Goal: Task Accomplishment & Management: Use online tool/utility

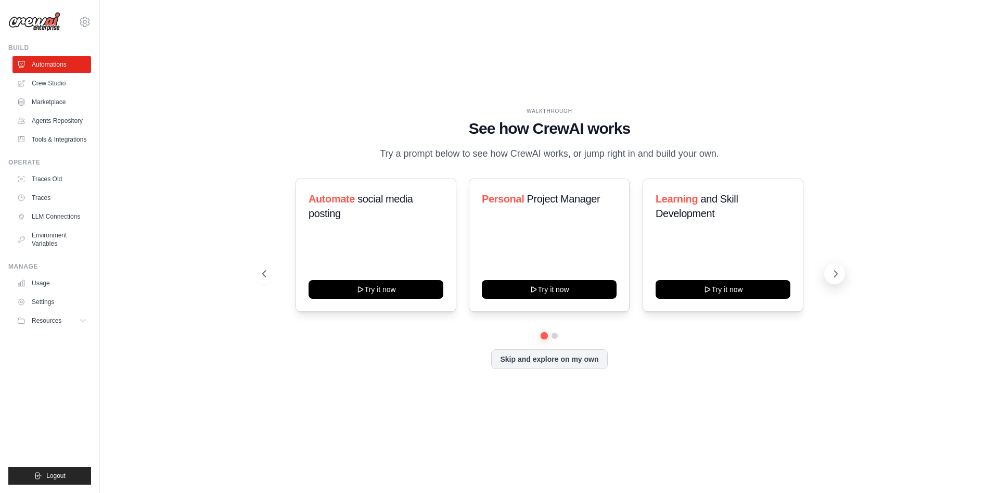
click at [831, 276] on icon at bounding box center [836, 274] width 10 height 10
click at [829, 276] on button at bounding box center [834, 273] width 21 height 21
click at [264, 273] on icon at bounding box center [263, 274] width 10 height 10
click at [547, 365] on button "Skip and explore on my own" at bounding box center [549, 358] width 116 height 20
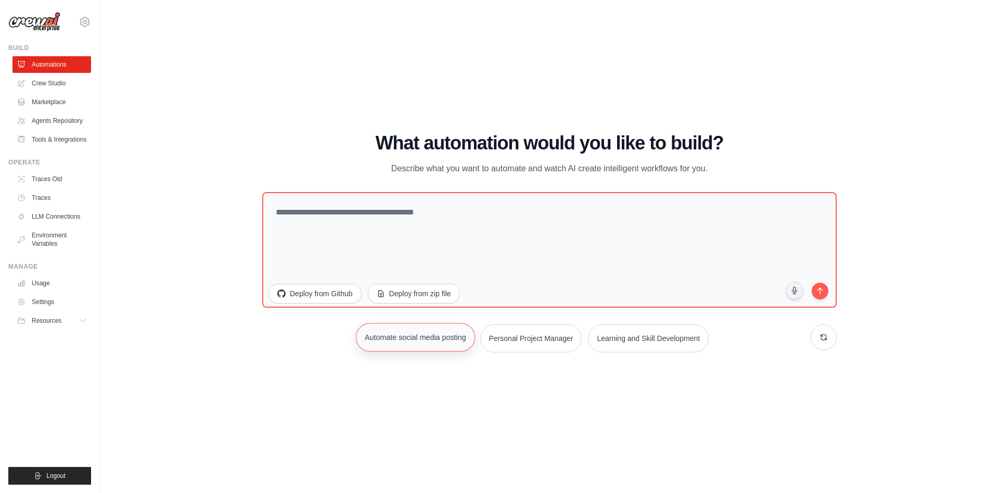
click at [396, 325] on button "Automate social media posting" at bounding box center [415, 337] width 119 height 29
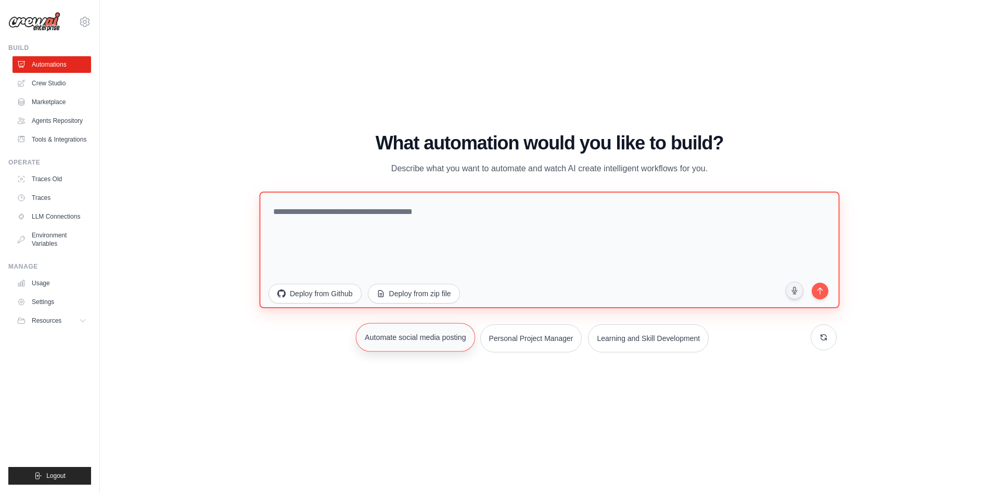
type textarea "**********"
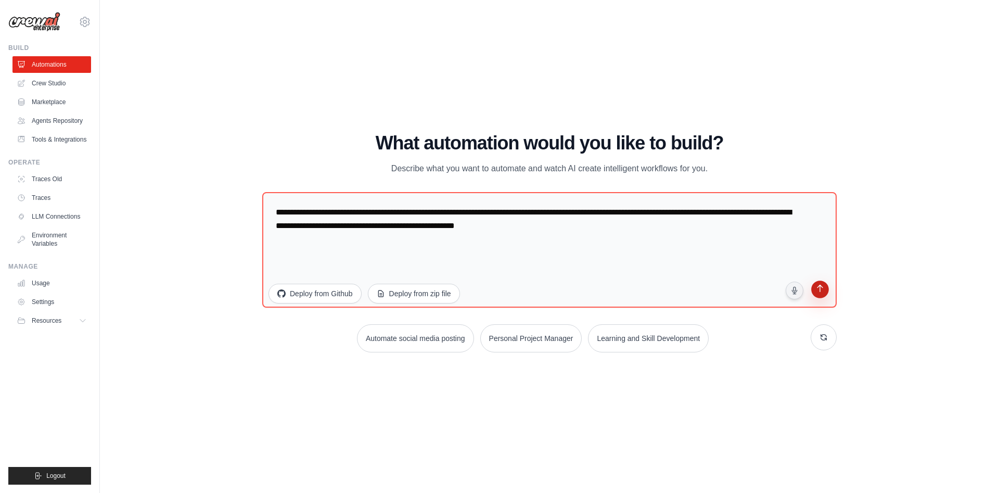
click at [816, 290] on icon "submit" at bounding box center [820, 289] width 10 height 10
click at [46, 20] on img at bounding box center [34, 22] width 52 height 20
click at [42, 26] on img at bounding box center [34, 22] width 52 height 20
click at [45, 84] on link "Crew Studio" at bounding box center [53, 83] width 79 height 17
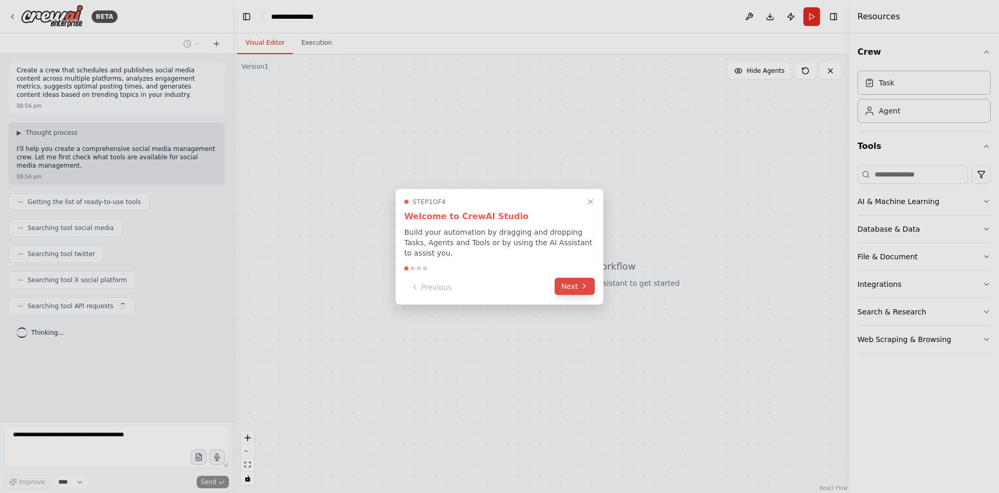
click at [583, 282] on icon at bounding box center [584, 286] width 8 height 8
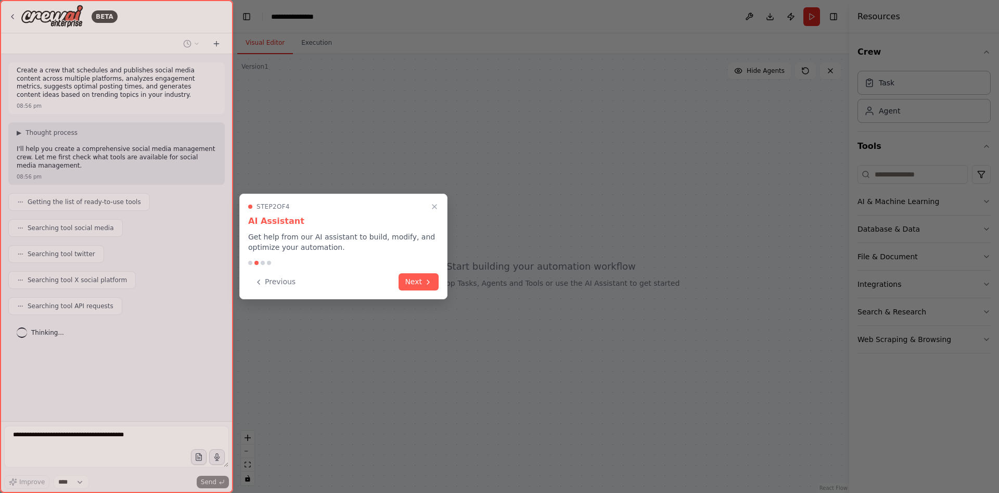
click at [583, 278] on div at bounding box center [499, 246] width 999 height 493
click at [431, 279] on icon at bounding box center [428, 281] width 8 height 8
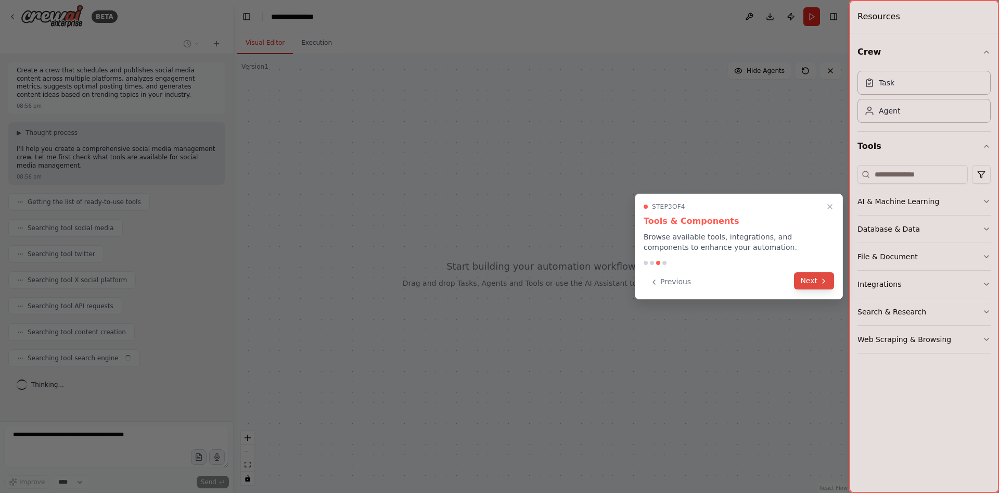
click at [826, 283] on icon at bounding box center [824, 281] width 8 height 8
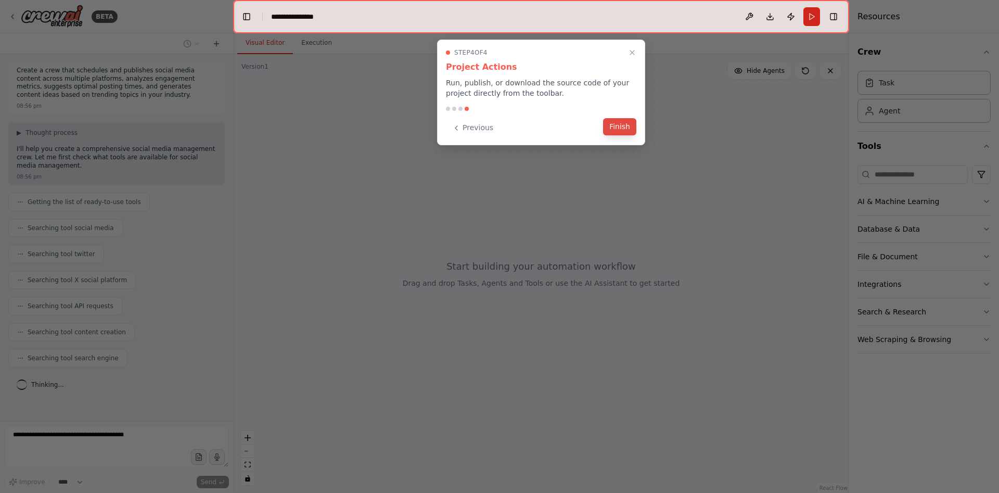
click at [618, 130] on button "Finish" at bounding box center [619, 126] width 33 height 17
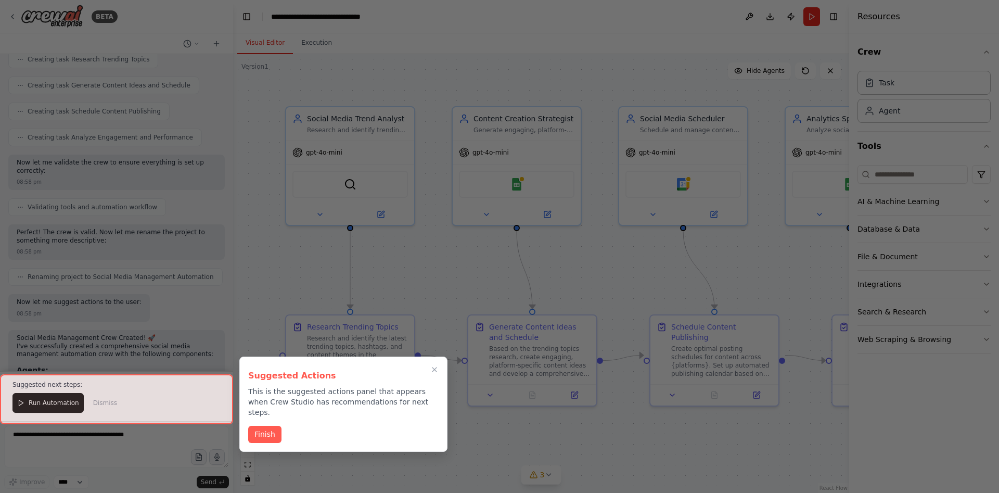
scroll to position [1147, 0]
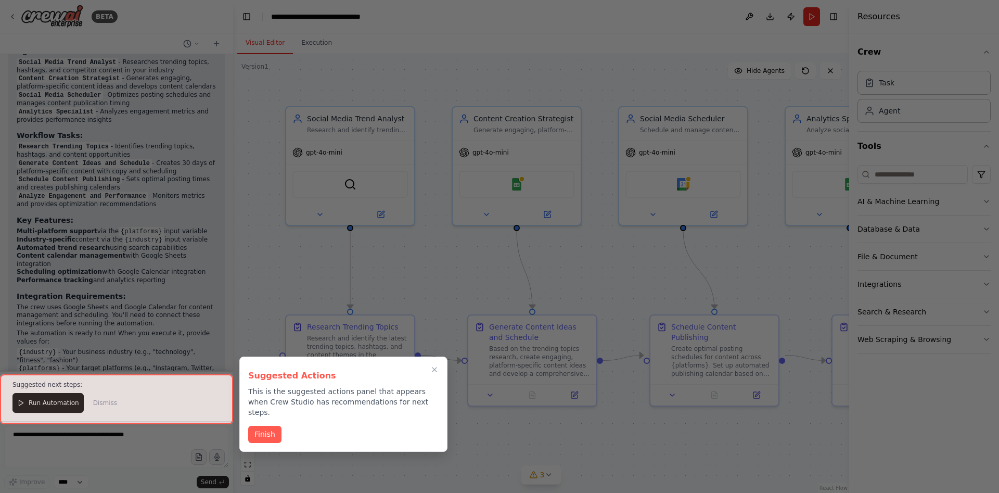
click at [659, 65] on div at bounding box center [499, 246] width 999 height 493
click at [432, 366] on icon "Close walkthrough" at bounding box center [434, 369] width 9 height 9
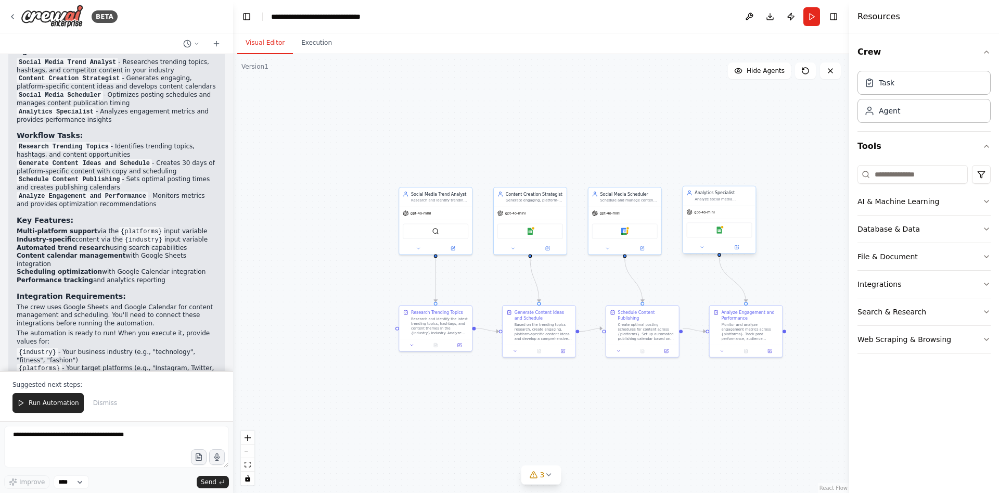
drag, startPoint x: 788, startPoint y: 260, endPoint x: 740, endPoint y: 210, distance: 68.5
click at [789, 175] on div ".deletable-edge-delete-btn { width: 20px; height: 20px; border: 0px solid #ffff…" at bounding box center [541, 273] width 616 height 439
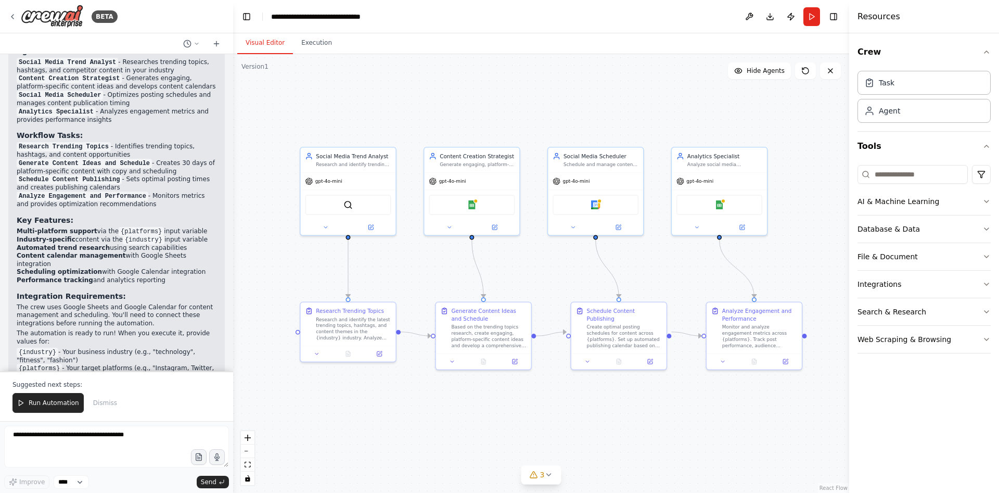
drag, startPoint x: 676, startPoint y: 301, endPoint x: 673, endPoint y: 262, distance: 39.1
click at [673, 262] on div ".deletable-edge-delete-btn { width: 20px; height: 20px; border: 0px solid #ffff…" at bounding box center [541, 273] width 616 height 439
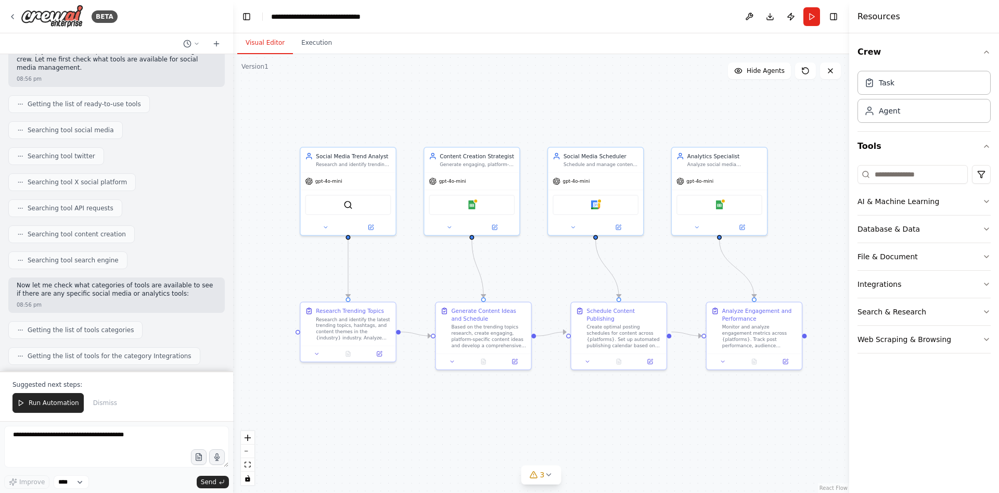
scroll to position [0, 0]
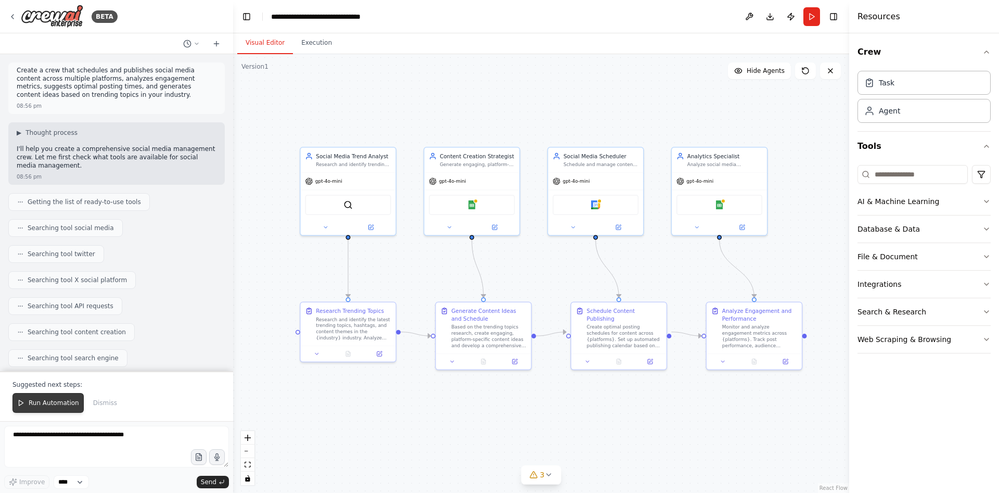
click at [39, 407] on span "Run Automation" at bounding box center [54, 403] width 50 height 8
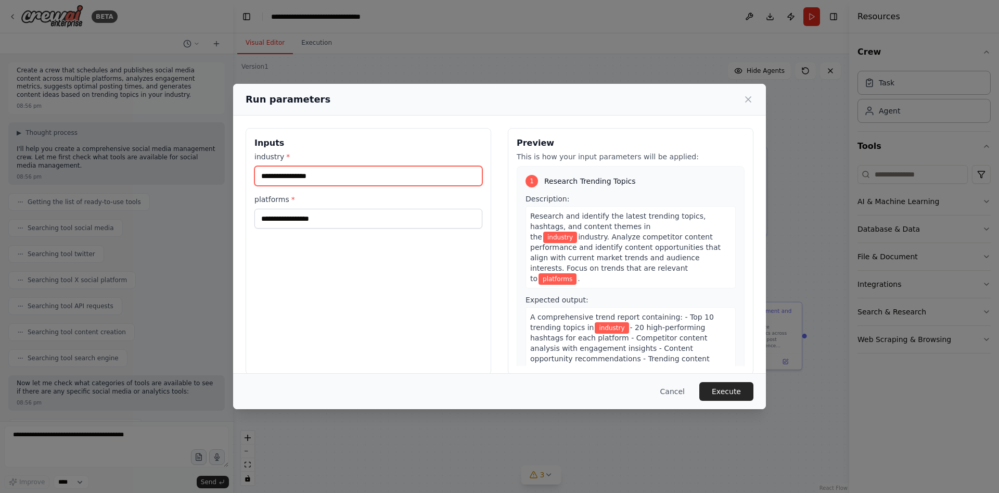
click at [310, 170] on input "industry *" at bounding box center [369, 176] width 228 height 20
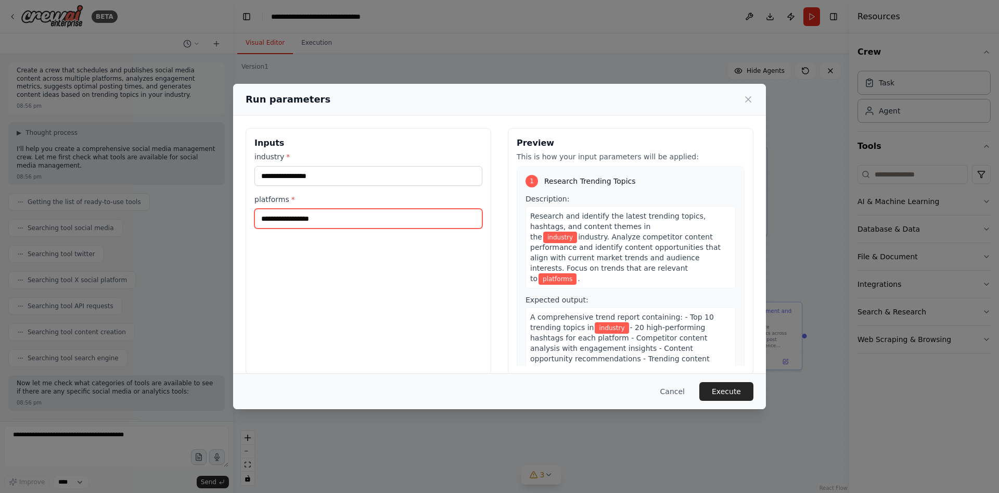
click at [316, 215] on input "platforms *" at bounding box center [369, 219] width 228 height 20
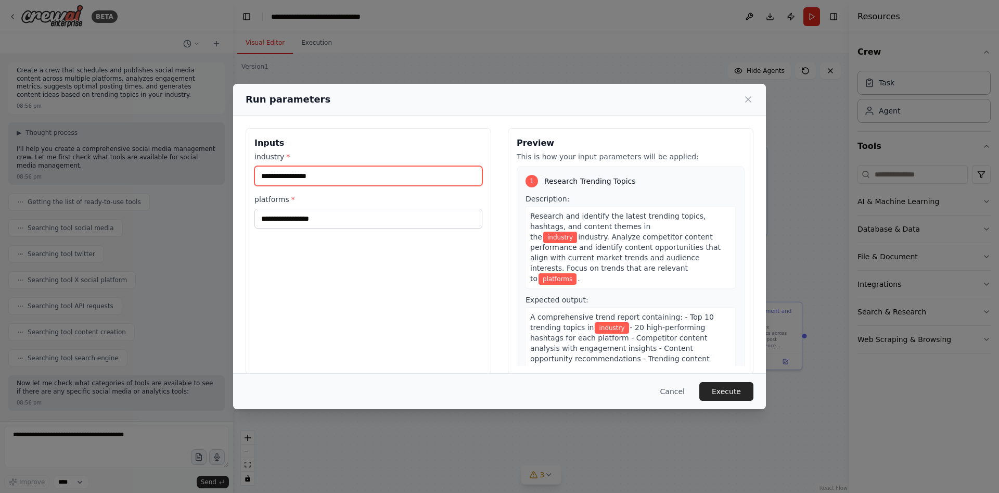
click at [324, 179] on input "industry *" at bounding box center [369, 176] width 228 height 20
type input "**********"
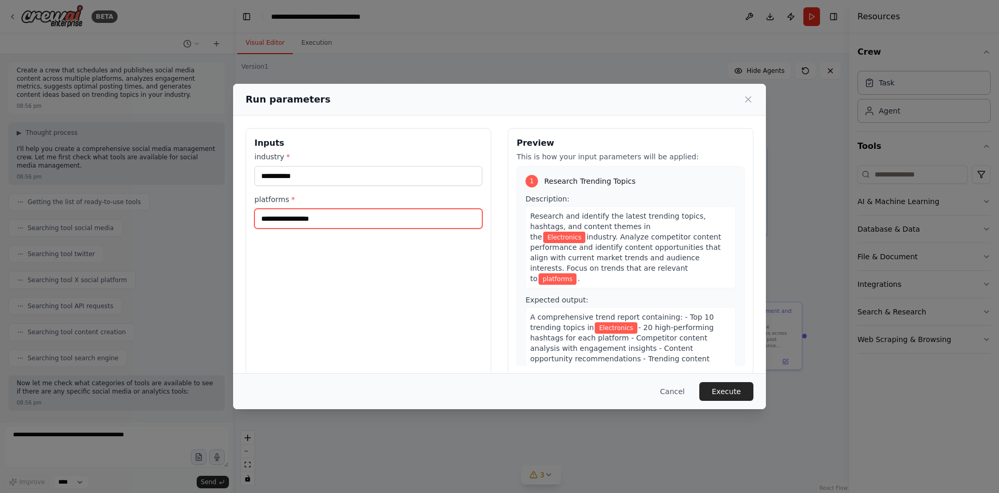
click at [298, 219] on input "platforms *" at bounding box center [369, 219] width 228 height 20
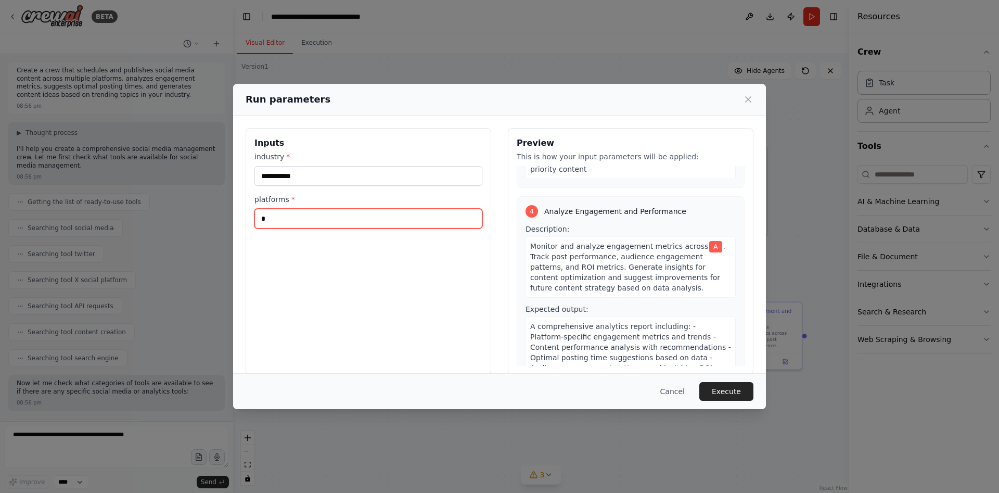
scroll to position [608, 0]
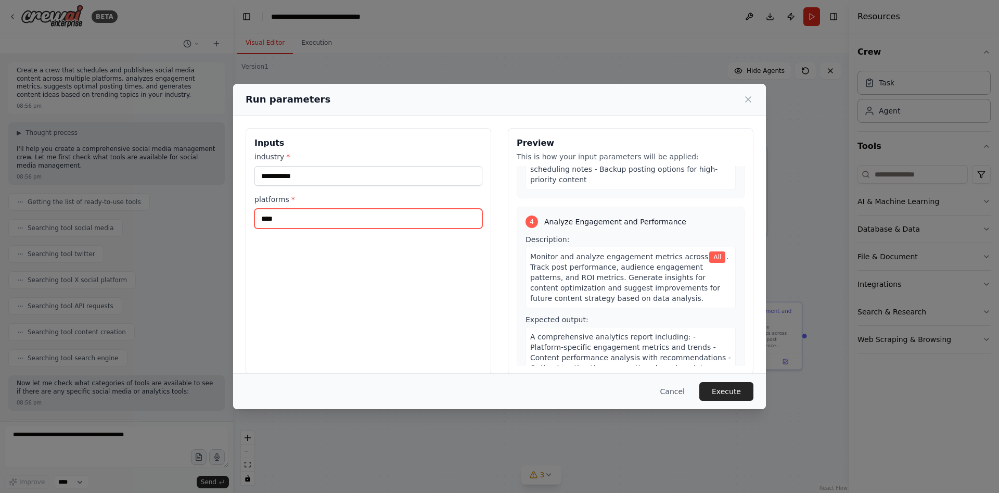
type input "***"
click at [715, 406] on div "Cancel Execute" at bounding box center [499, 391] width 533 height 36
click at [730, 391] on button "Execute" at bounding box center [727, 391] width 54 height 19
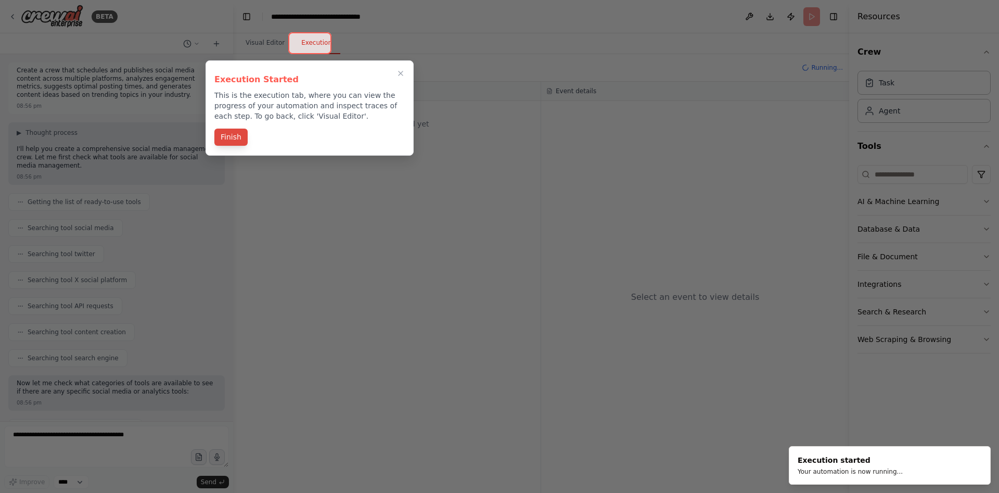
click at [235, 141] on button "Finish" at bounding box center [230, 137] width 33 height 17
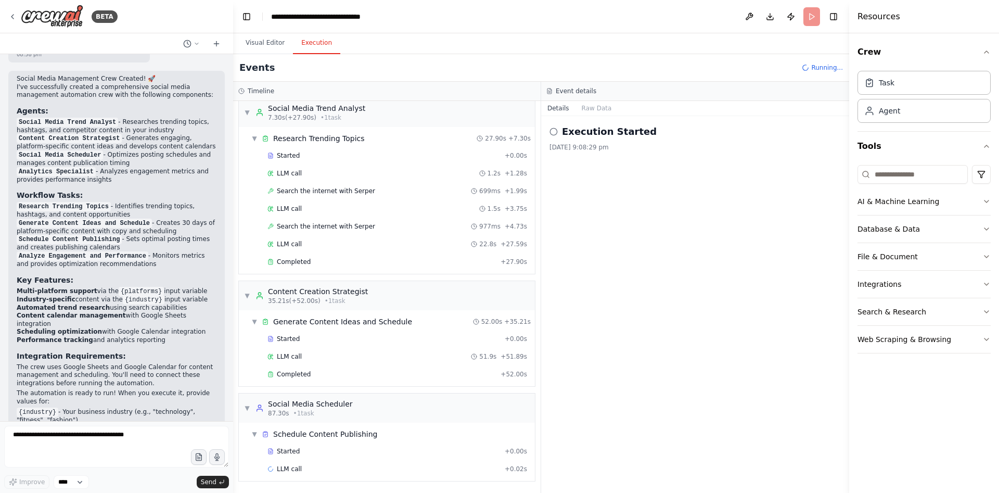
scroll to position [1097, 0]
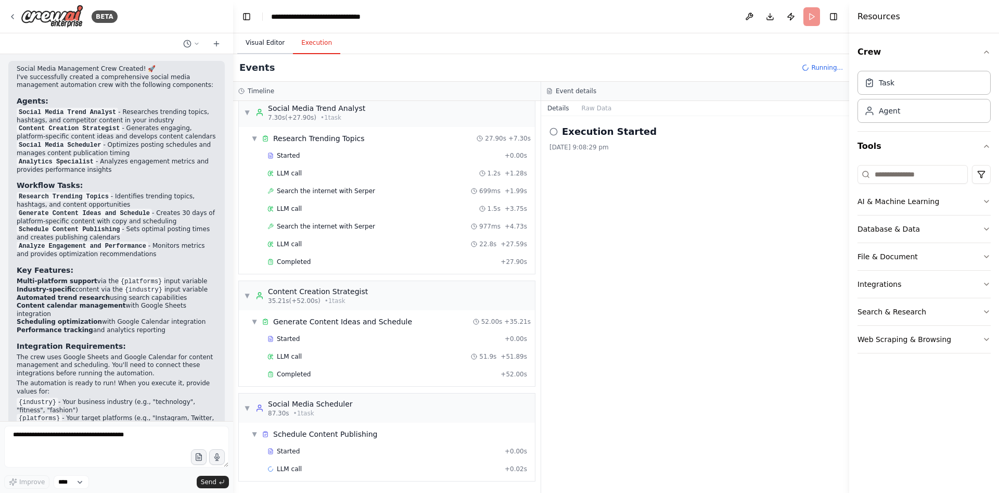
click at [266, 46] on button "Visual Editor" at bounding box center [265, 43] width 56 height 22
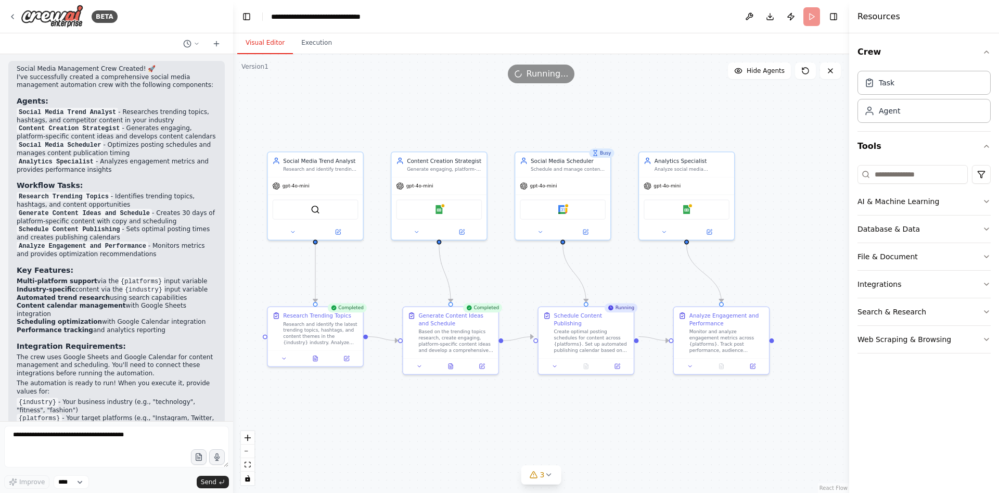
drag, startPoint x: 798, startPoint y: 257, endPoint x: 766, endPoint y: 261, distance: 33.1
click at [766, 261] on div ".deletable-edge-delete-btn { width: 20px; height: 20px; border: 0px solid #ffff…" at bounding box center [541, 273] width 616 height 439
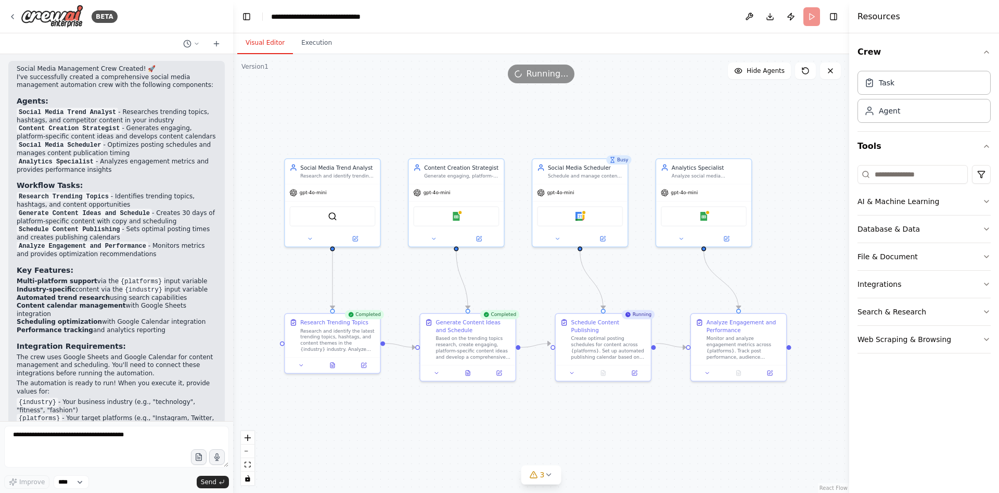
drag, startPoint x: 766, startPoint y: 262, endPoint x: 783, endPoint y: 269, distance: 18.5
click at [783, 269] on div ".deletable-edge-delete-btn { width: 20px; height: 20px; border: 0px solid #ffff…" at bounding box center [541, 273] width 616 height 439
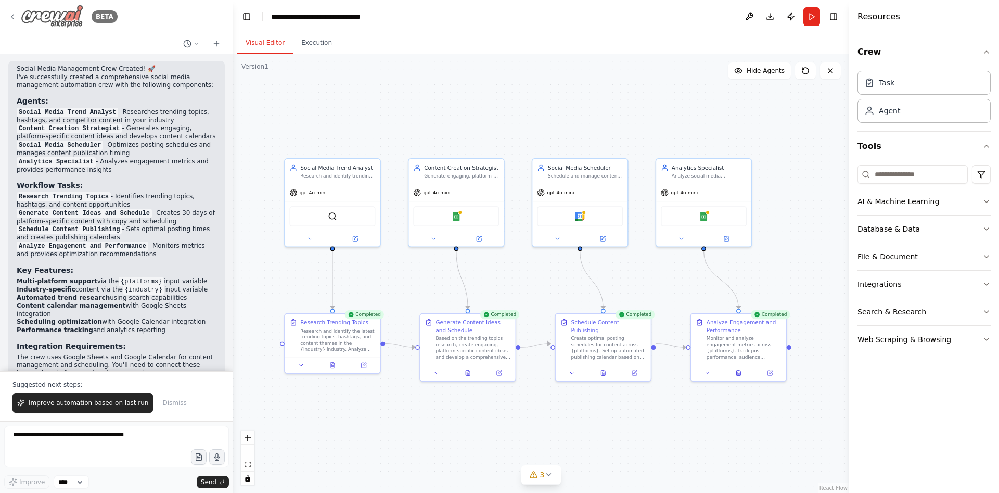
click at [16, 15] on icon at bounding box center [12, 16] width 8 height 8
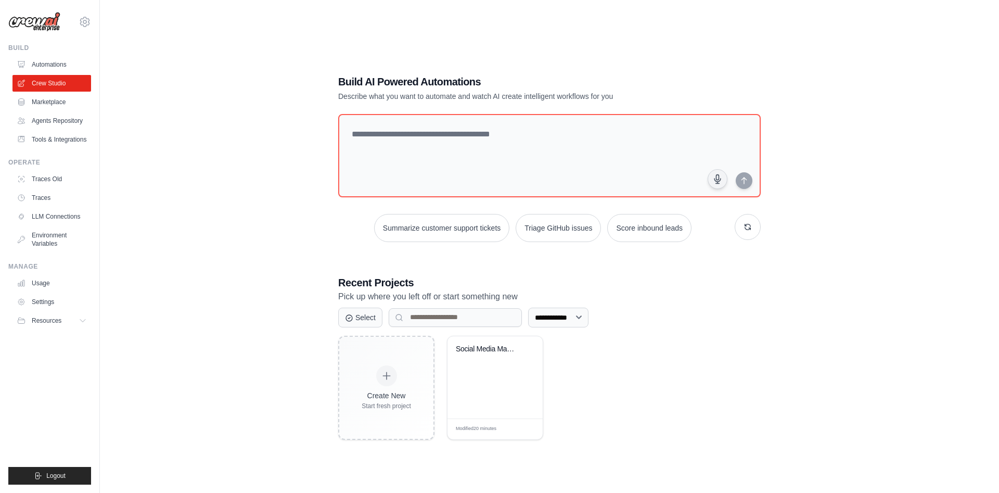
click at [465, 298] on p "Pick up where you left off or start something new" at bounding box center [549, 297] width 423 height 14
click at [528, 308] on select "**********" at bounding box center [558, 318] width 60 height 20
drag, startPoint x: 546, startPoint y: 312, endPoint x: 641, endPoint y: 318, distance: 95.4
click at [641, 318] on div "**********" at bounding box center [549, 318] width 423 height 20
click at [459, 370] on div "Social Media Management Automation" at bounding box center [495, 377] width 95 height 82
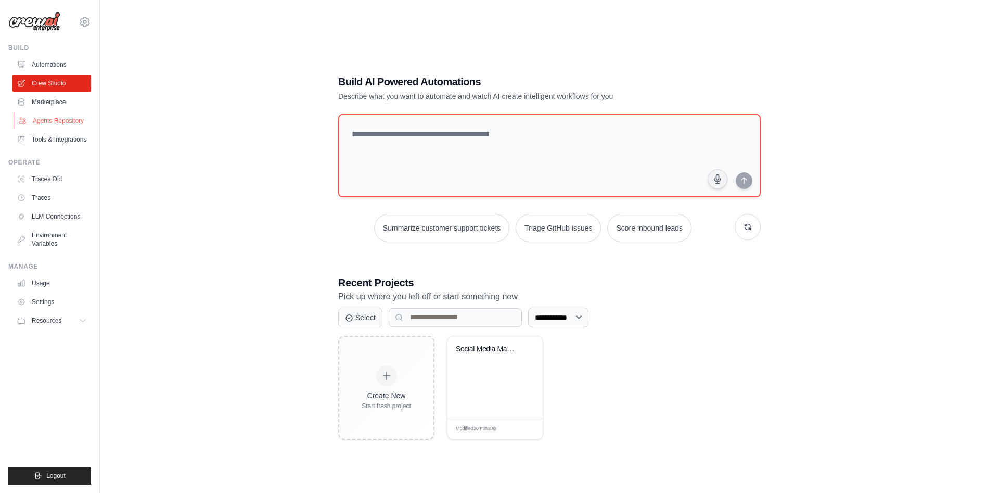
click at [46, 116] on link "Agents Repository" at bounding box center [53, 120] width 79 height 17
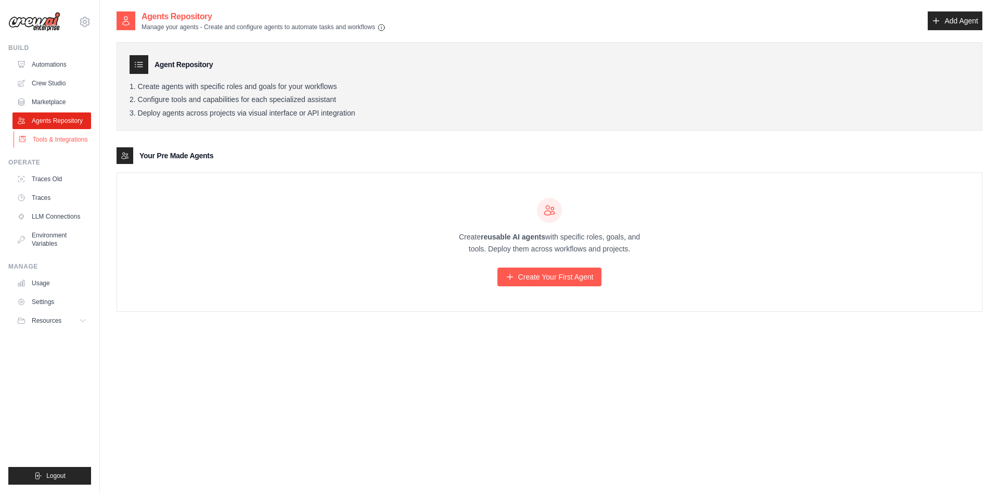
click at [46, 137] on link "Tools & Integrations" at bounding box center [53, 139] width 79 height 17
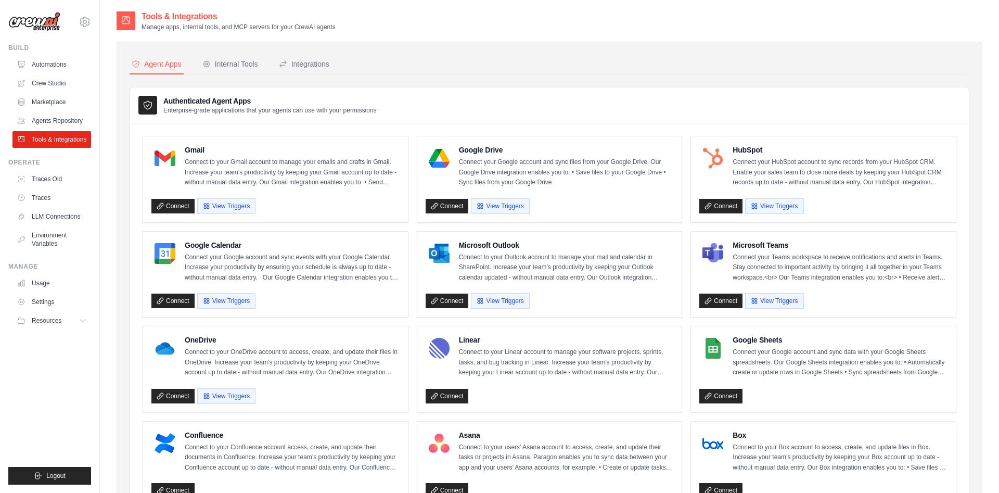
drag, startPoint x: 246, startPoint y: 21, endPoint x: 340, endPoint y: 28, distance: 95.0
click at [340, 28] on div "Tools & Integrations Manage apps, internal tools, and MCP servers for your Crew…" at bounding box center [550, 20] width 866 height 21
click at [398, 47] on div "Agent Apps Internal Tools Integrations Authenticated Agent Apps Enterprise-grad…" at bounding box center [550, 476] width 866 height 869
click at [236, 55] on button "Internal Tools" at bounding box center [230, 65] width 60 height 20
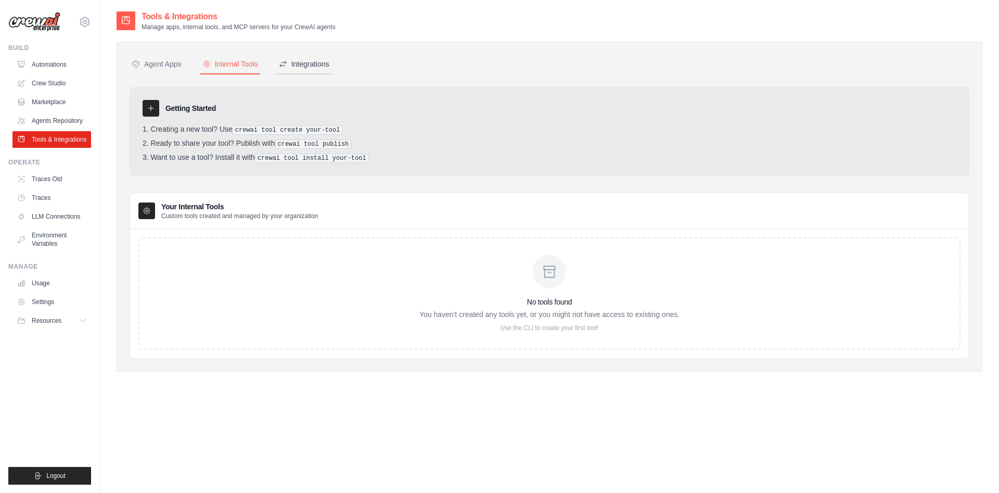
click at [320, 63] on div "Integrations" at bounding box center [304, 64] width 50 height 10
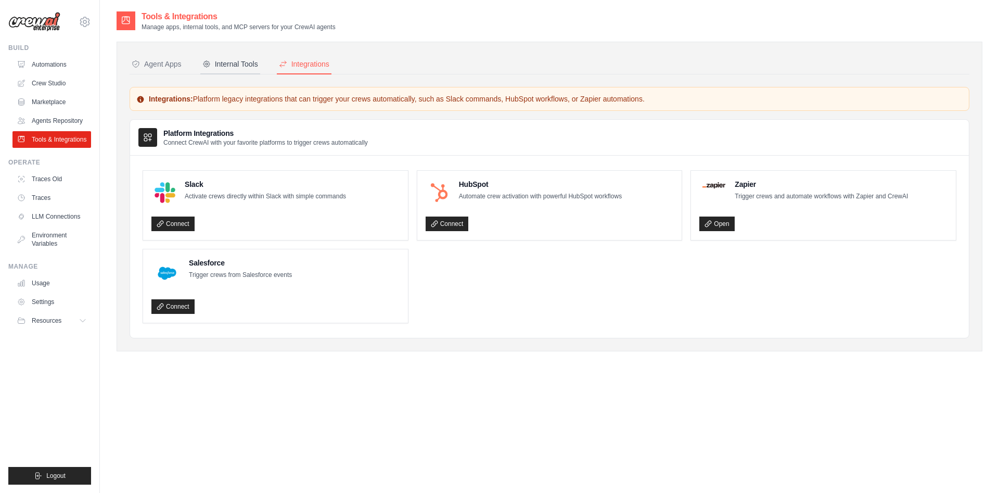
click at [233, 63] on div "Internal Tools" at bounding box center [230, 64] width 56 height 10
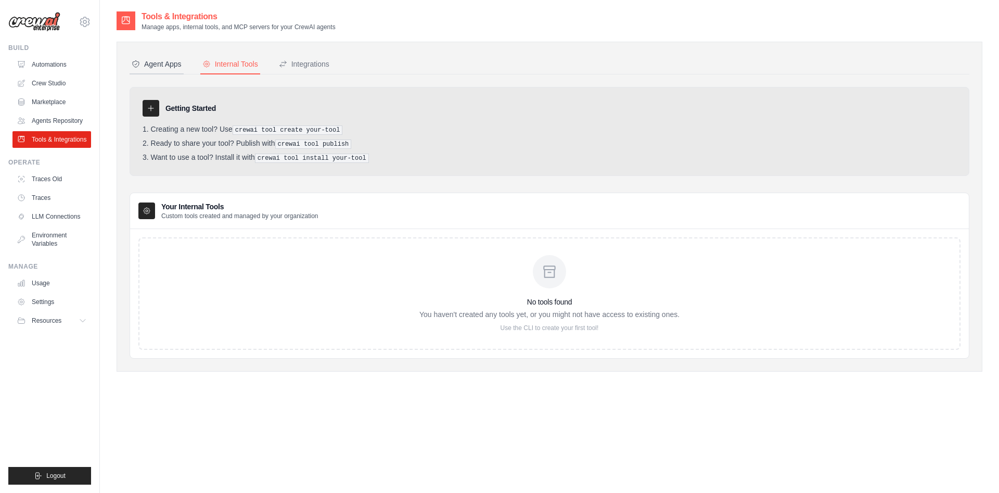
click at [144, 62] on div "Agent Apps" at bounding box center [157, 64] width 50 height 10
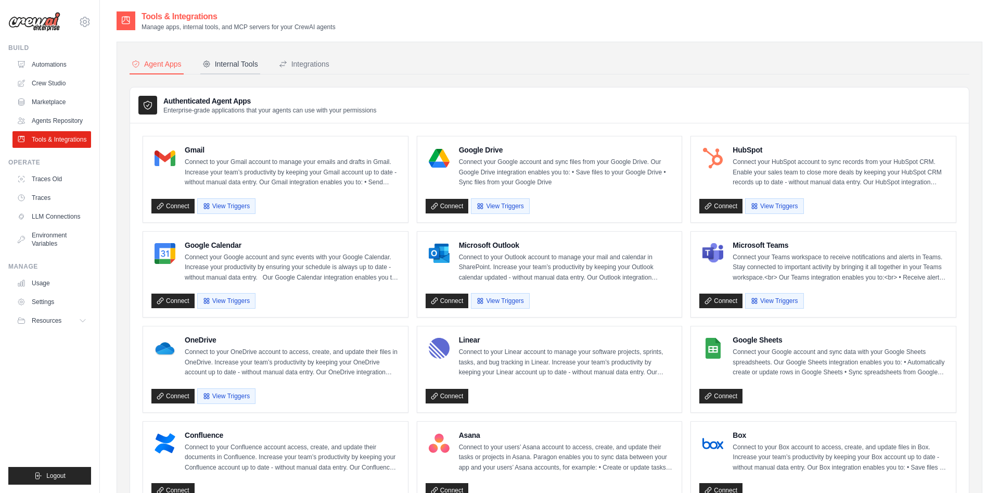
click at [235, 64] on div "Internal Tools" at bounding box center [230, 64] width 56 height 10
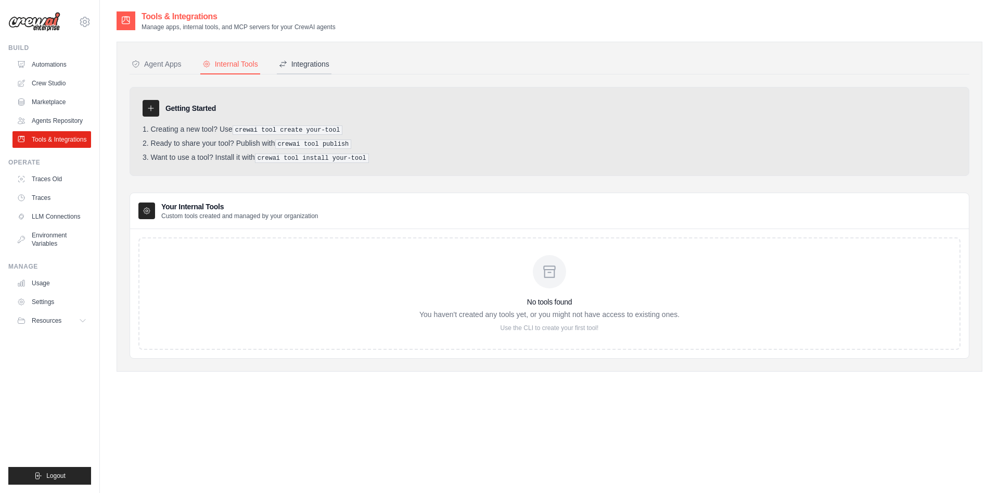
click at [314, 66] on div "Integrations" at bounding box center [304, 64] width 50 height 10
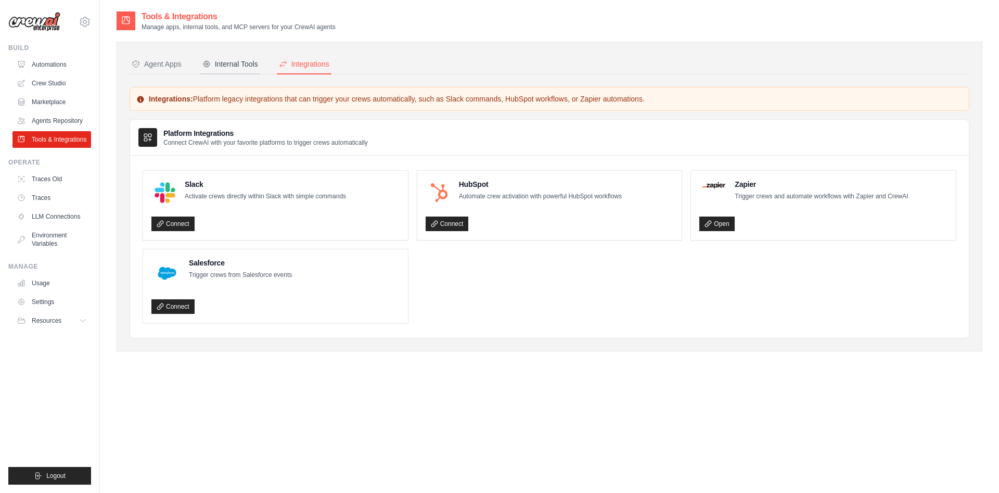
click at [235, 64] on div "Internal Tools" at bounding box center [230, 64] width 56 height 10
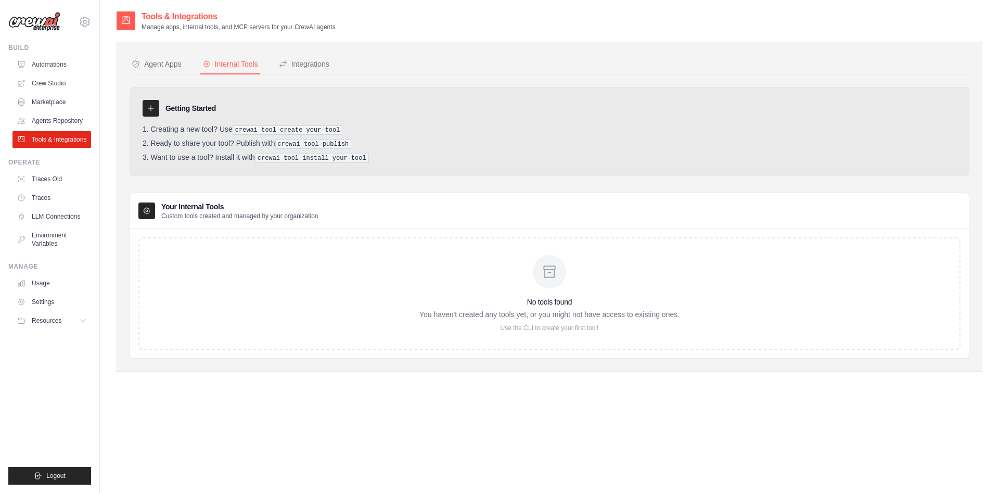
click at [124, 60] on div "Agent Apps Internal Tools Integrations Authenticated Agent Apps Enterprise-grad…" at bounding box center [550, 207] width 866 height 330
click at [228, 62] on div "Internal Tools" at bounding box center [230, 64] width 56 height 10
click at [163, 66] on div "Agent Apps" at bounding box center [157, 64] width 50 height 10
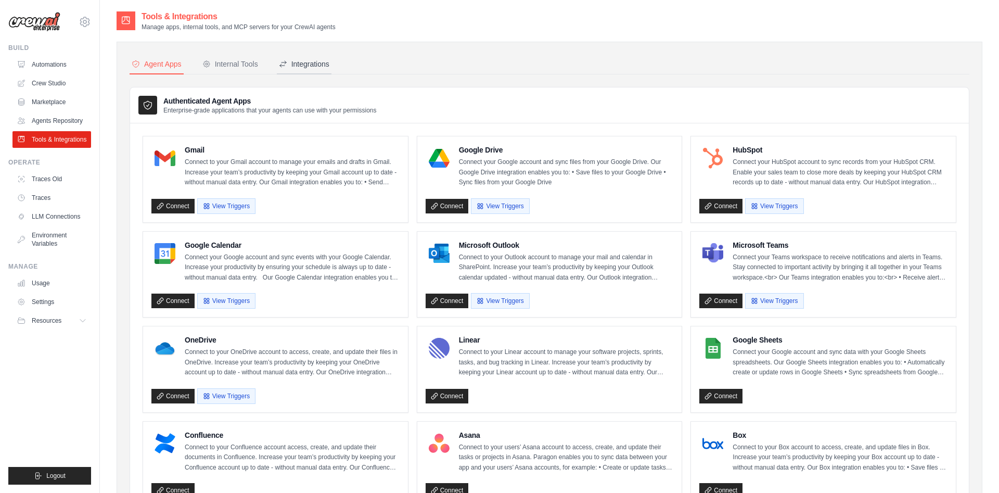
drag, startPoint x: 225, startPoint y: 68, endPoint x: 289, endPoint y: 66, distance: 64.6
click at [225, 68] on div "Internal Tools" at bounding box center [230, 64] width 56 height 10
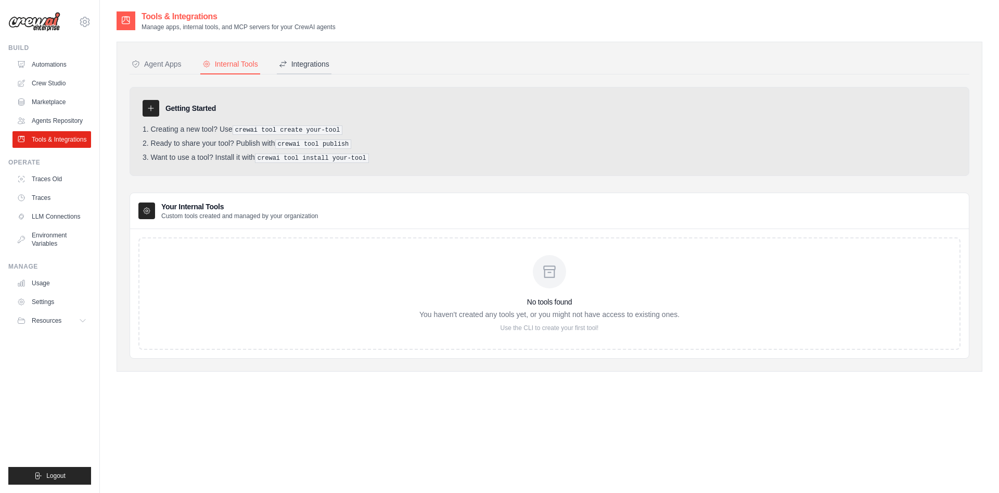
click at [315, 61] on div "Integrations" at bounding box center [304, 64] width 50 height 10
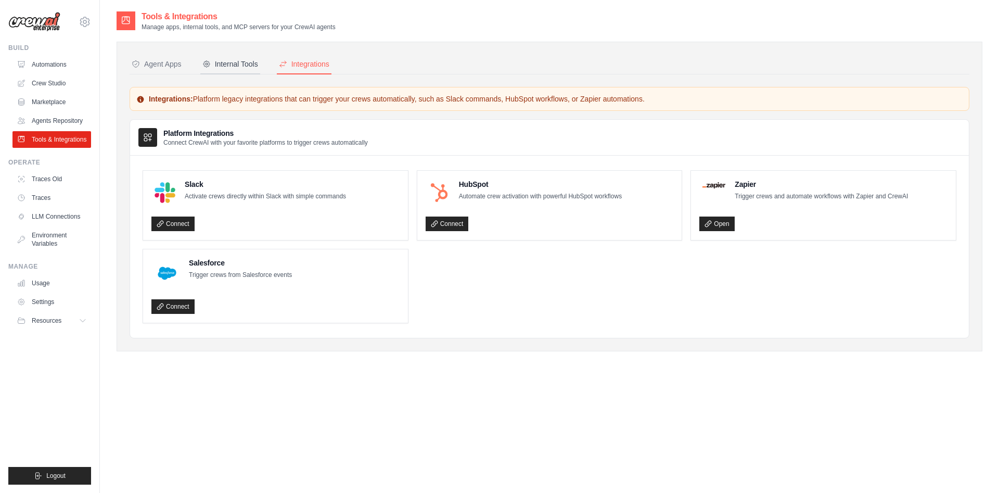
click at [228, 67] on div "Internal Tools" at bounding box center [230, 64] width 56 height 10
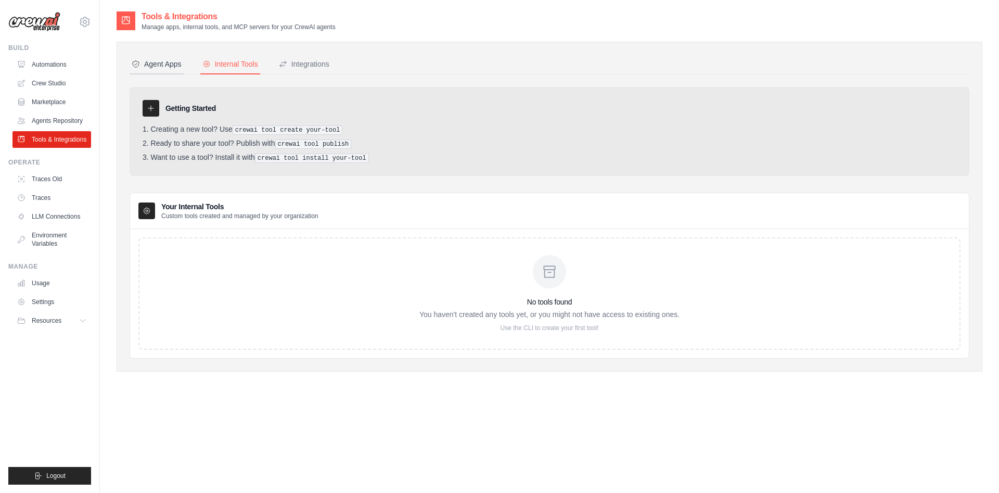
click at [164, 61] on div "Agent Apps" at bounding box center [157, 64] width 50 height 10
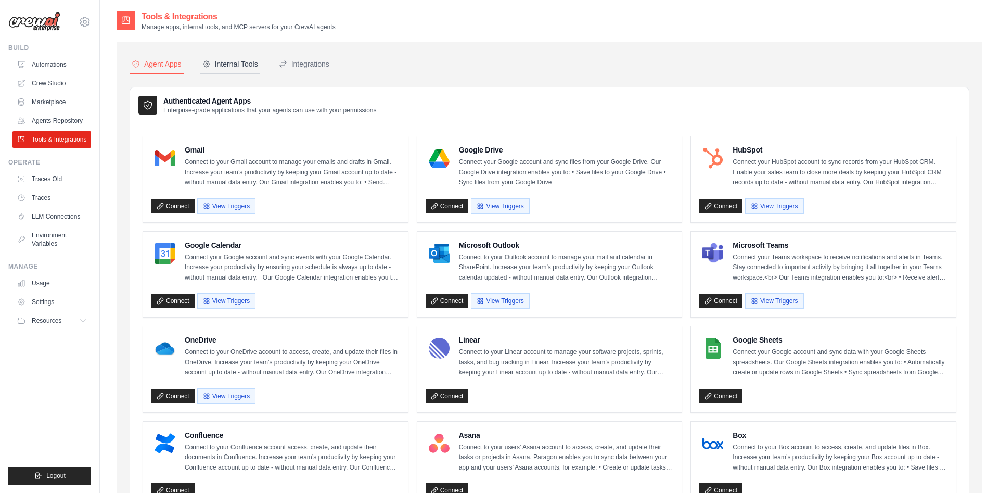
drag, startPoint x: 244, startPoint y: 62, endPoint x: 245, endPoint y: 69, distance: 6.3
click at [244, 64] on div "Internal Tools" at bounding box center [230, 64] width 56 height 10
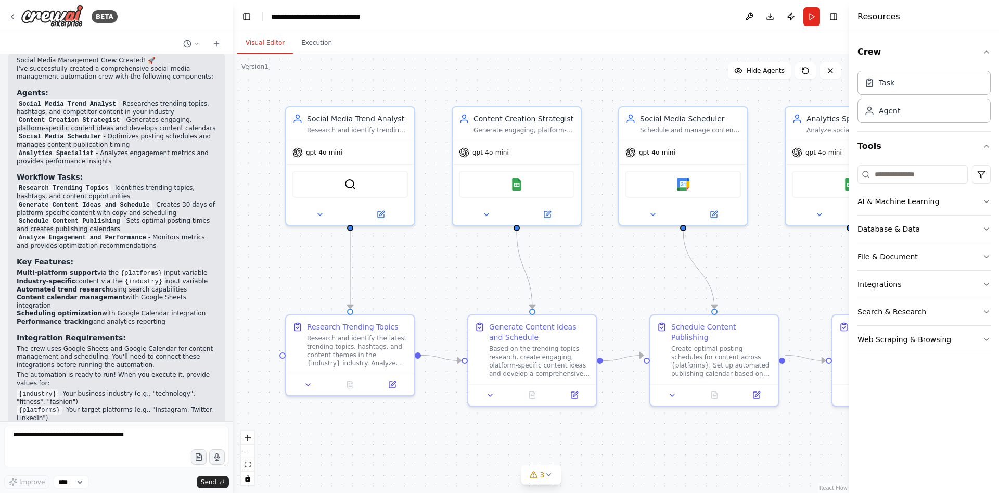
scroll to position [1097, 0]
